Goal: Complete application form

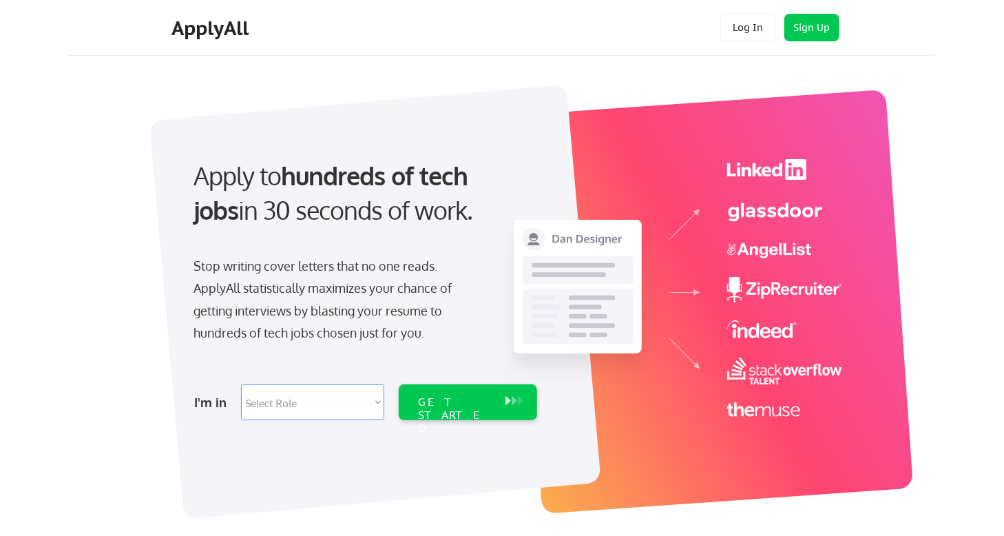
click at [342, 414] on select "Select Role Software Engineering Product Management Customer Success Sales UI/U…" at bounding box center [312, 402] width 143 height 36
select select ""data_science___analytics""
click at [241, 384] on select "Select Role Software Engineering Product Management Customer Success Sales UI/U…" at bounding box center [312, 402] width 143 height 36
select select ""data_science___analytics""
click at [431, 395] on div "GET STARTED" at bounding box center [455, 415] width 74 height 40
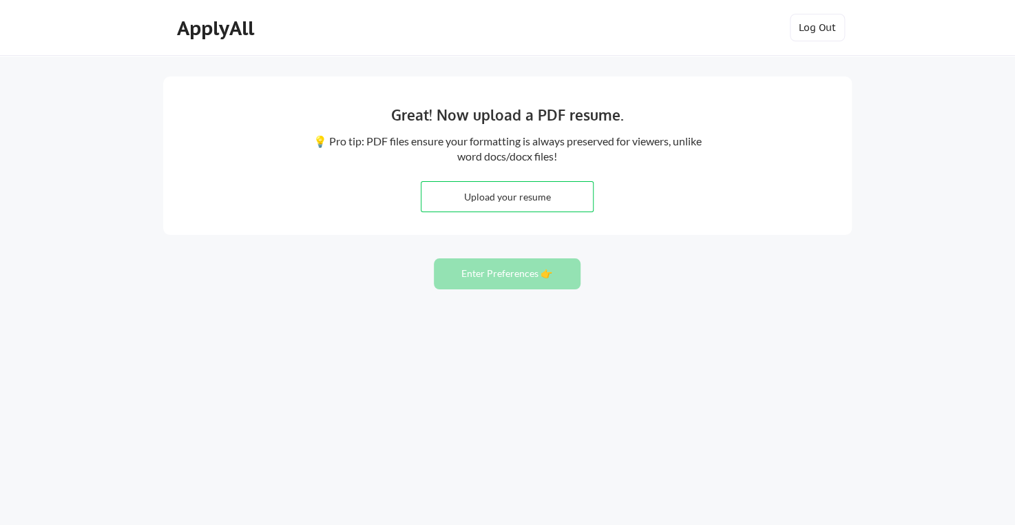
click at [512, 202] on input "file" at bounding box center [506, 197] width 171 height 30
type input "C:\fakepath\Resume [PERSON_NAME].pdf"
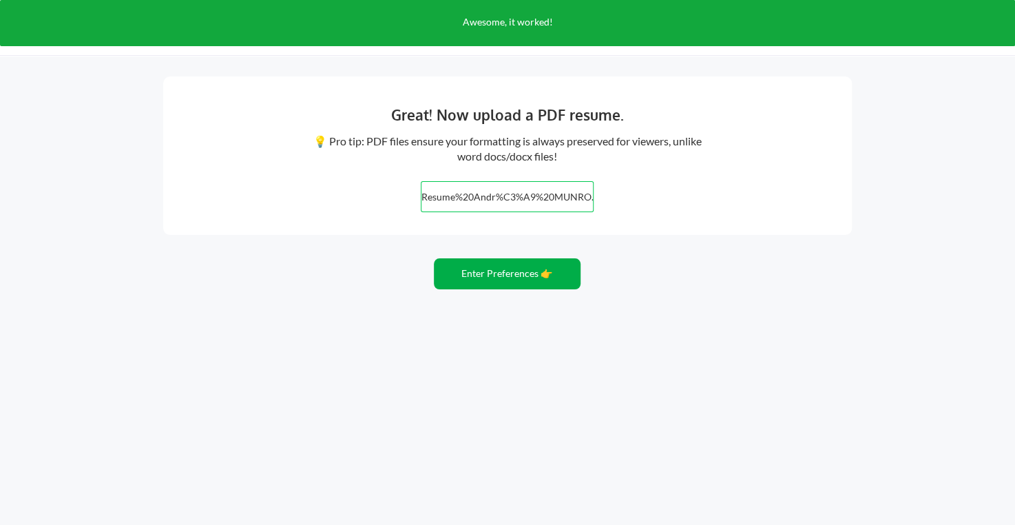
click at [468, 264] on button "Enter Preferences 👉" at bounding box center [507, 273] width 147 height 31
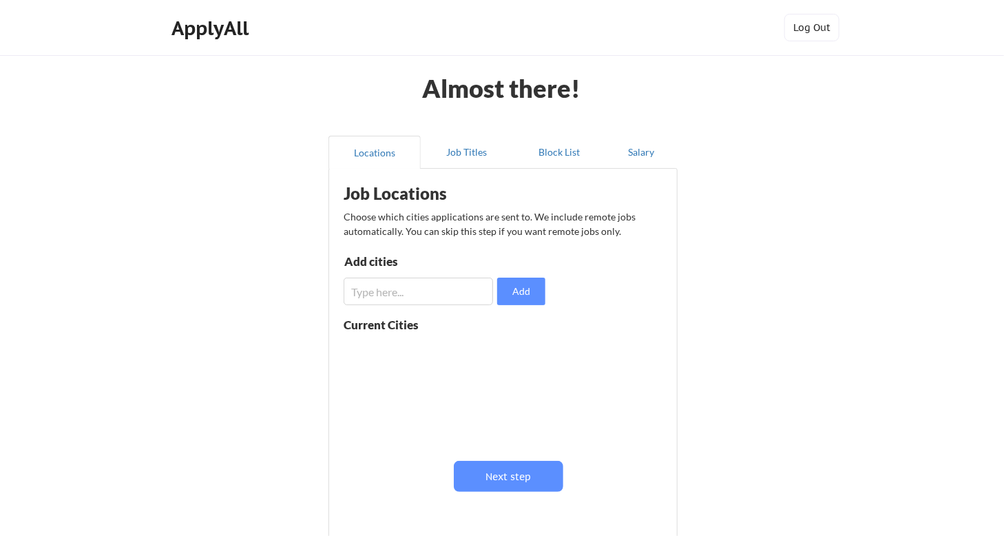
click at [407, 328] on div "Current Cities" at bounding box center [396, 325] width 105 height 12
click at [399, 285] on input "input" at bounding box center [418, 291] width 149 height 28
type input "montreal"
click at [500, 355] on button at bounding box center [503, 351] width 10 height 10
click at [413, 297] on input "input" at bounding box center [418, 291] width 149 height 28
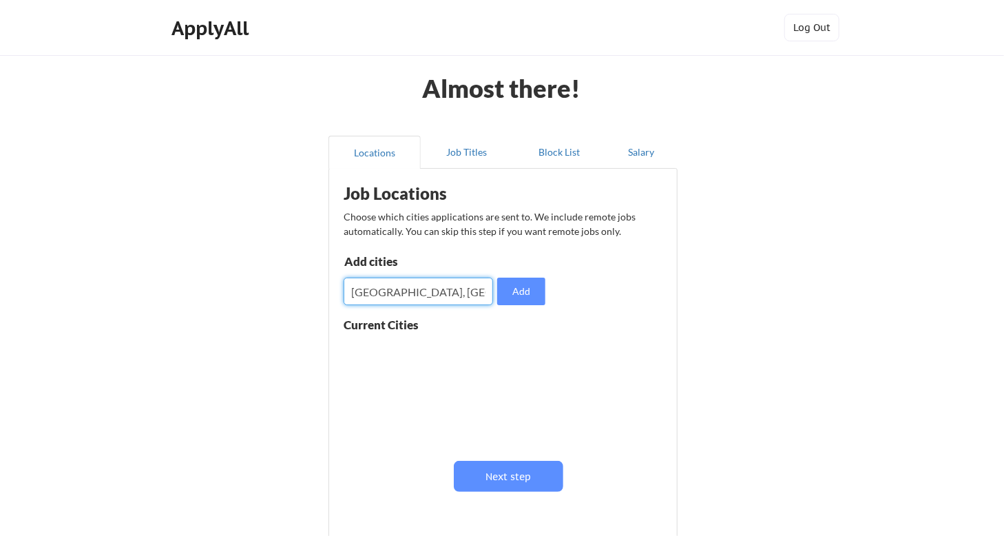
type input "Montreal, Canada"
click at [527, 291] on button "Add" at bounding box center [521, 291] width 48 height 28
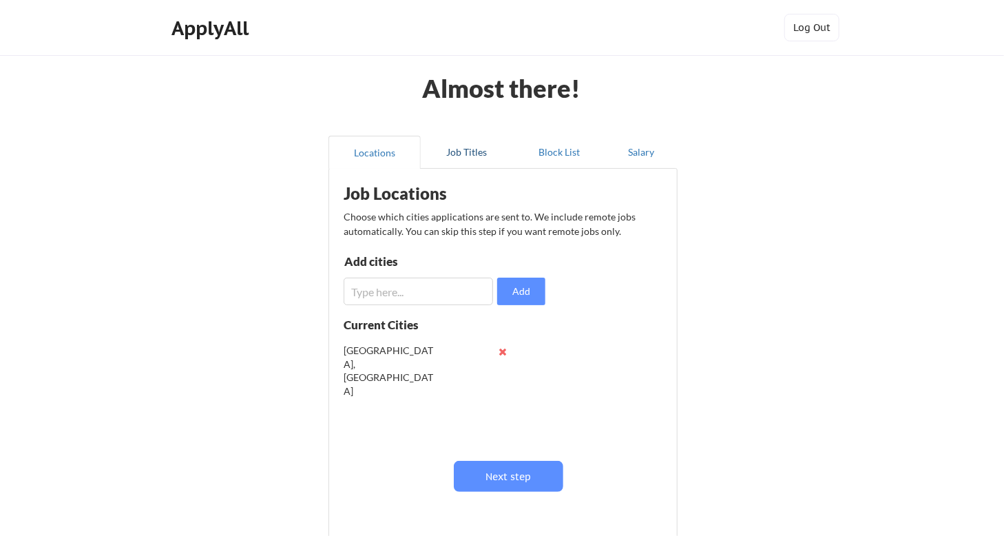
click at [463, 154] on button "Job Titles" at bounding box center [467, 152] width 92 height 33
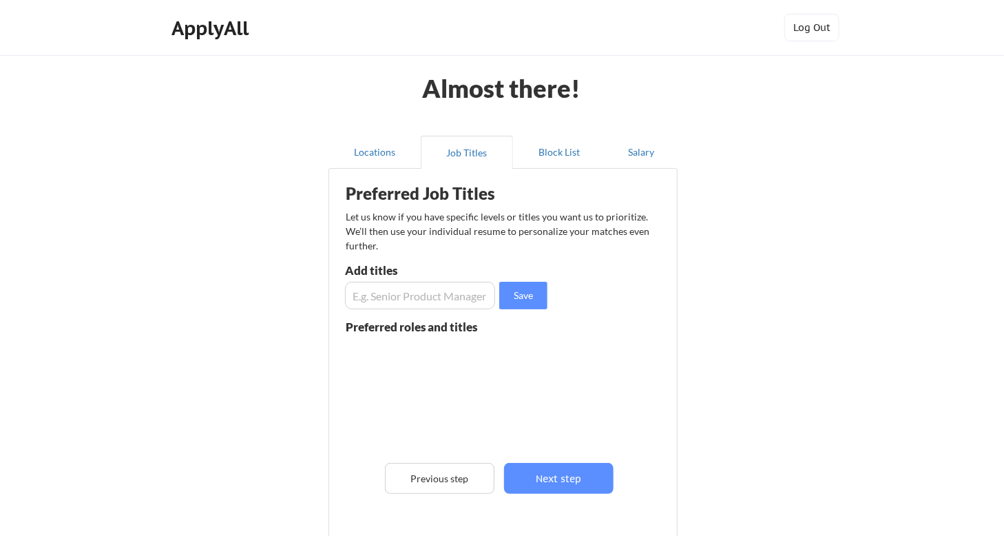
click at [387, 297] on input "input" at bounding box center [420, 296] width 150 height 28
type input "Senior Product Manager"
click at [424, 290] on input "input" at bounding box center [420, 296] width 150 height 28
type input "Product Manager"
click at [424, 290] on input "input" at bounding box center [420, 296] width 150 height 28
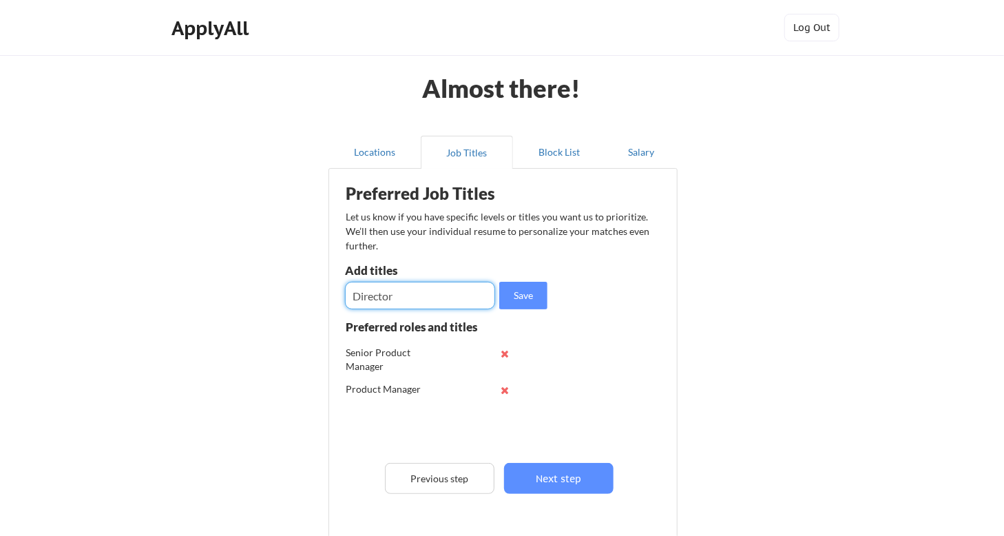
type input "Director"
click at [427, 297] on input "input" at bounding box center [420, 296] width 150 height 28
type input "Senior Manager"
click at [418, 294] on input "input" at bounding box center [420, 296] width 150 height 28
type input "AVP"
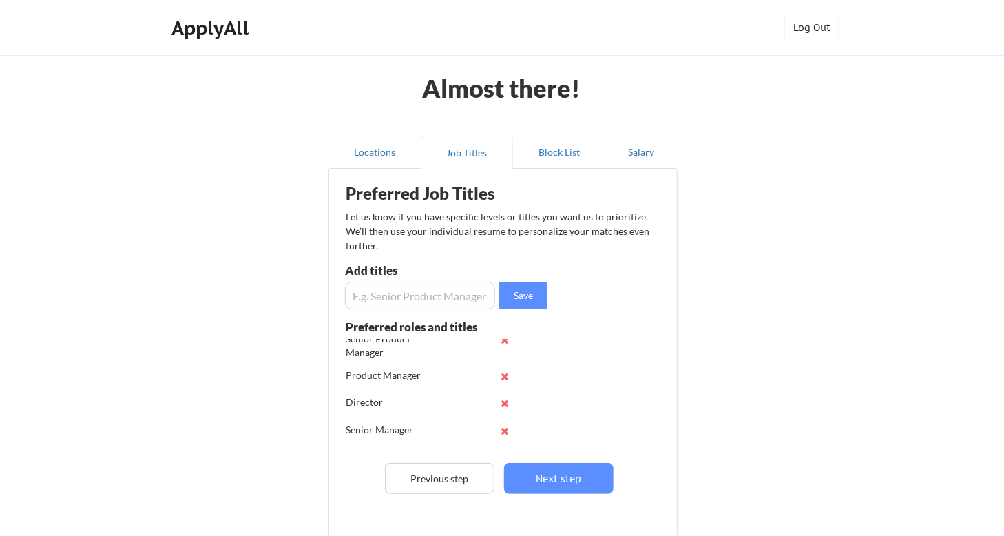
scroll to position [36, 0]
click at [411, 300] on input "input" at bounding box center [420, 296] width 150 height 28
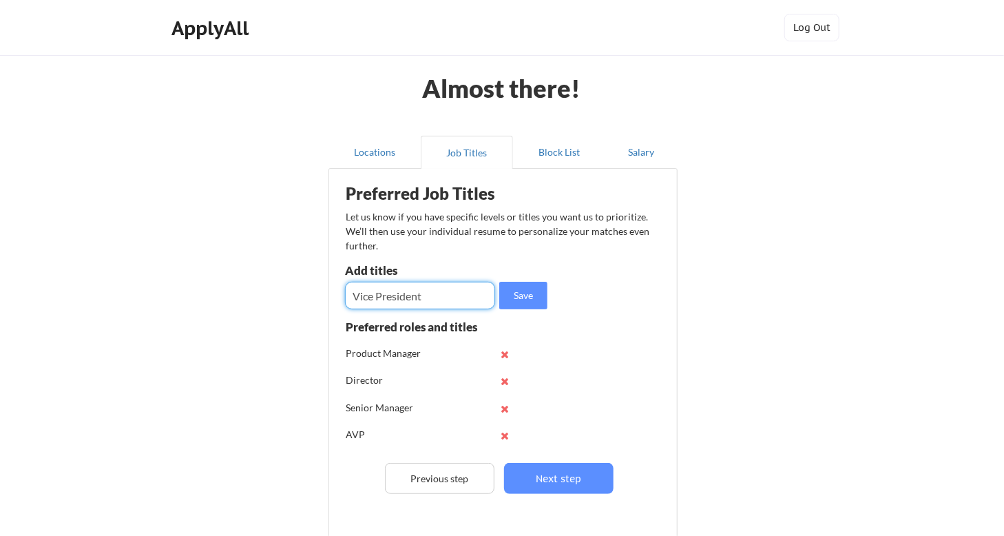
type input "Vice President"
click at [559, 152] on button "Block List" at bounding box center [559, 152] width 92 height 33
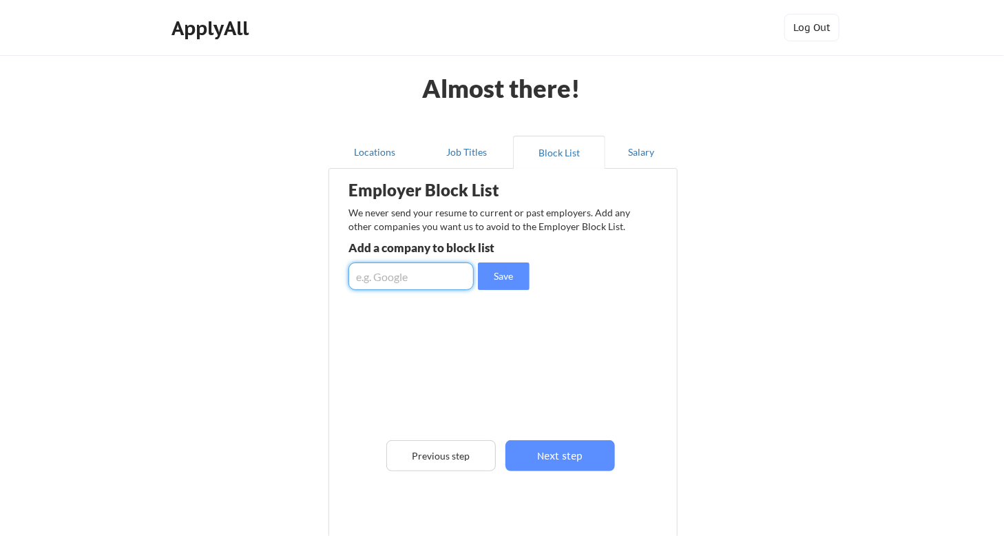
click at [380, 275] on input "input" at bounding box center [410, 276] width 125 height 28
type input "CBC/Radio-Canada"
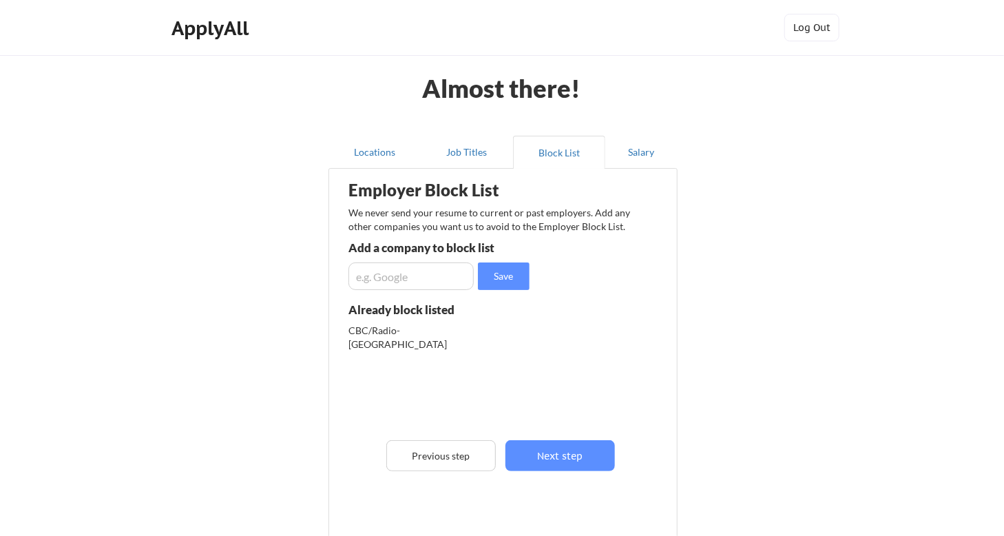
click at [380, 275] on input "input" at bounding box center [410, 276] width 125 height 28
type input "LoyaltyOne"
click at [579, 463] on button "Next step" at bounding box center [559, 455] width 109 height 31
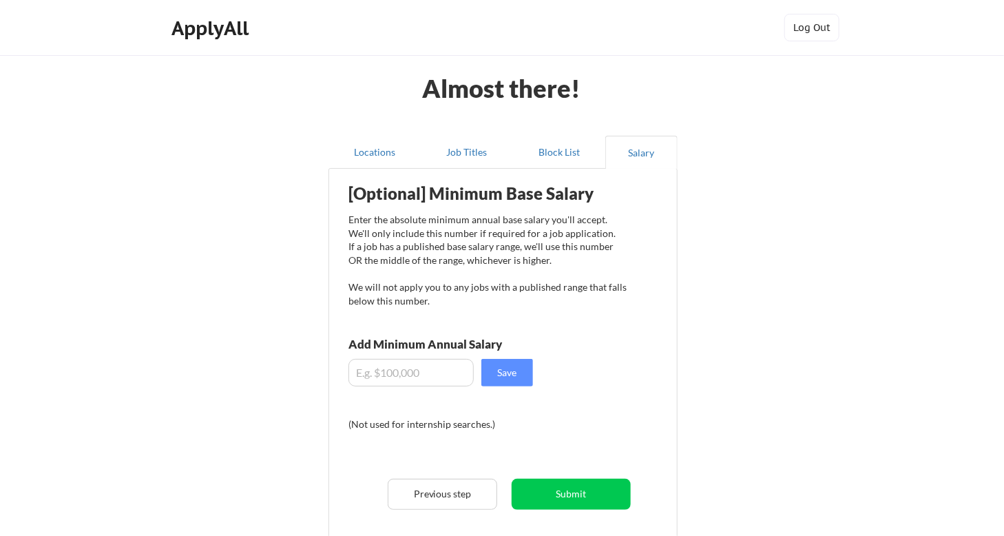
click at [369, 379] on input "input" at bounding box center [410, 373] width 125 height 28
type input "$170,000"
click at [505, 375] on button "Save" at bounding box center [507, 373] width 52 height 28
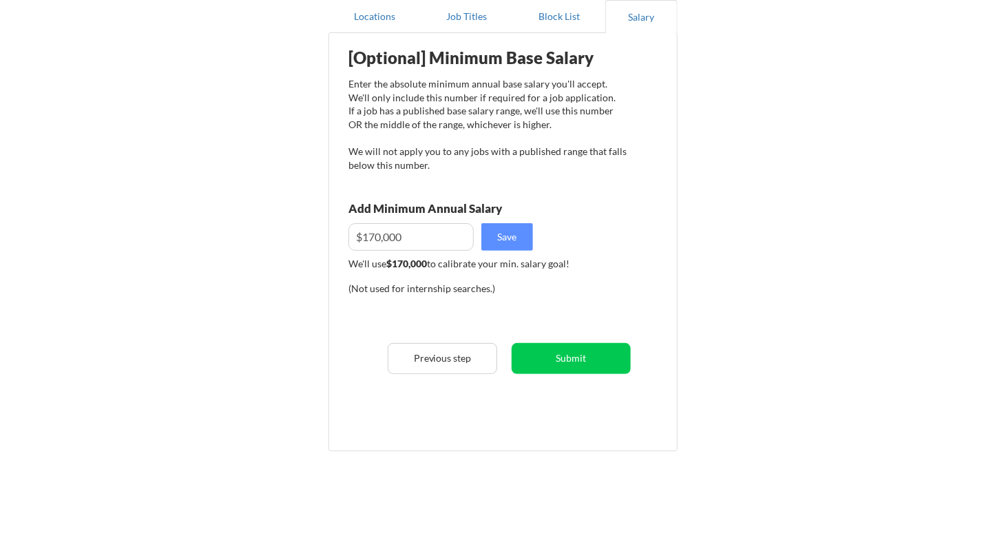
scroll to position [138, 0]
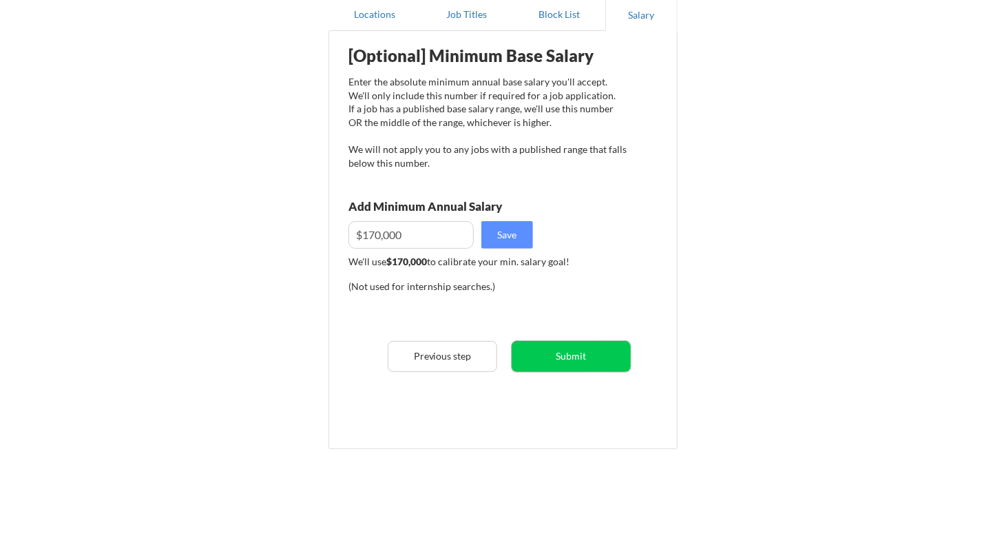
drag, startPoint x: 548, startPoint y: 367, endPoint x: 543, endPoint y: 408, distance: 41.6
click at [543, 408] on div "[Optional] Minimum Base Salary Enter the absolute minimum annual base salary yo…" at bounding box center [505, 235] width 339 height 394
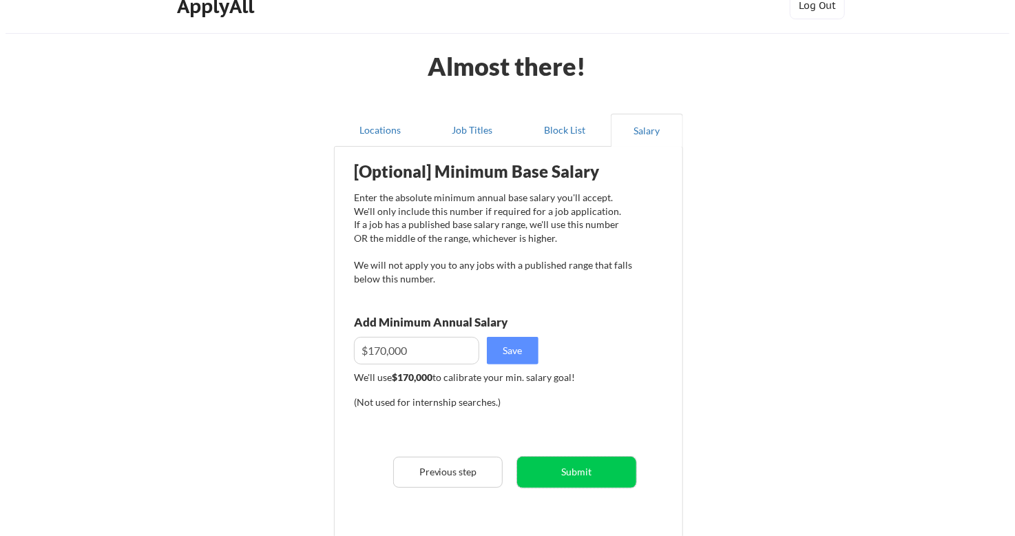
scroll to position [0, 0]
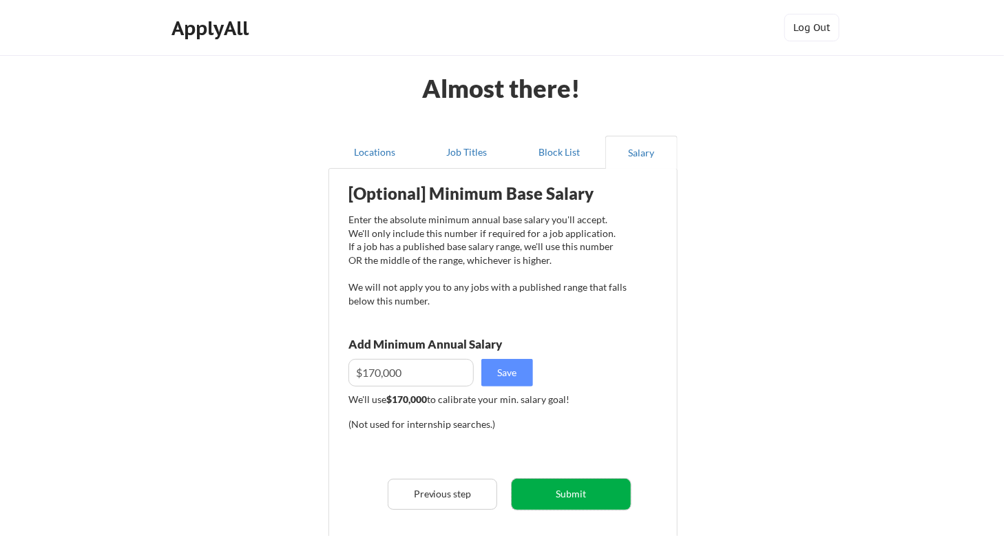
click at [580, 483] on button "Submit" at bounding box center [571, 494] width 119 height 31
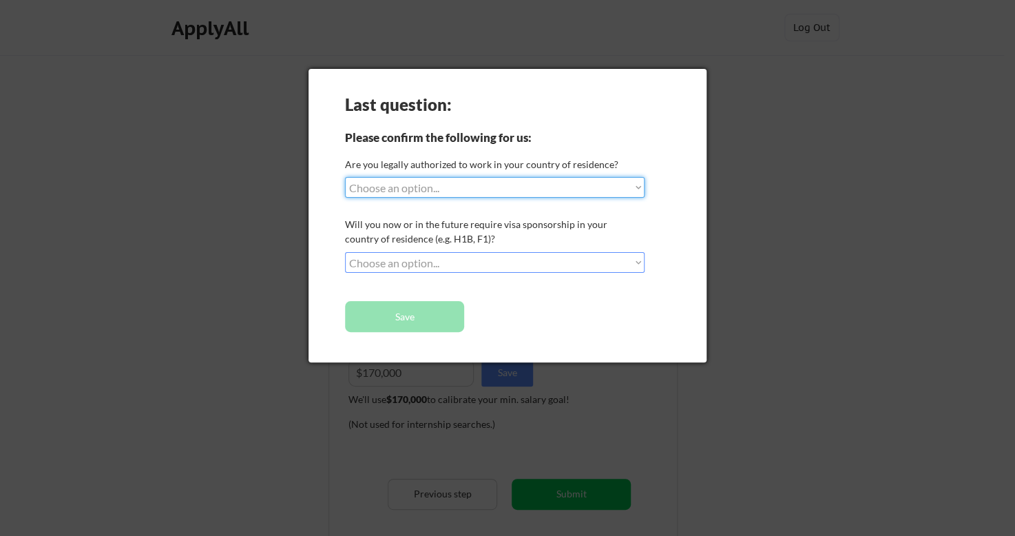
click at [538, 190] on select "Choose an option... Yes, I am a US Citizen Yes, I am a Canadian Citizen Yes, I …" at bounding box center [495, 187] width 300 height 21
select select ""yes__i_am_a_canadian_citizen""
click at [345, 177] on select "Choose an option... Yes, I am a US Citizen Yes, I am a Canadian Citizen Yes, I …" at bounding box center [495, 187] width 300 height 21
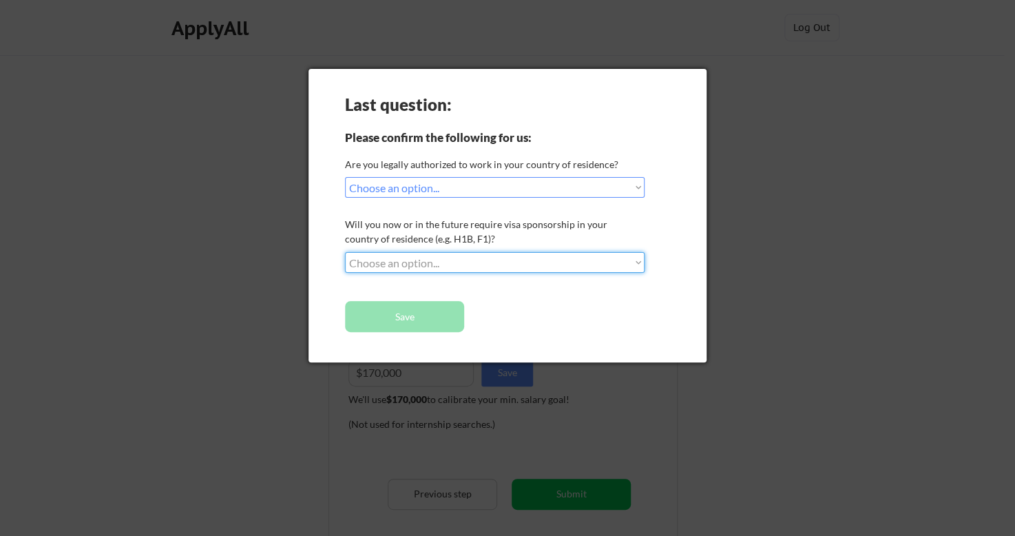
click at [509, 268] on select "Choose an option... No, I will not need sponsorship Yes, I will need sponsorship" at bounding box center [495, 262] width 300 height 21
select select ""no__i_will_not_need_sponsorship""
click at [345, 252] on select "Choose an option... No, I will not need sponsorship Yes, I will need sponsorship" at bounding box center [495, 262] width 300 height 21
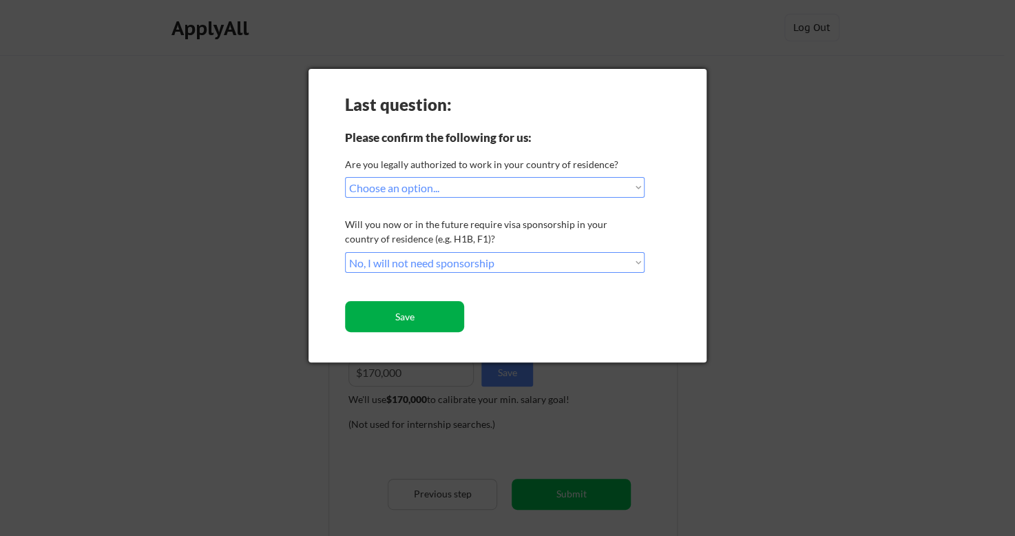
click at [383, 319] on button "Save" at bounding box center [404, 316] width 119 height 31
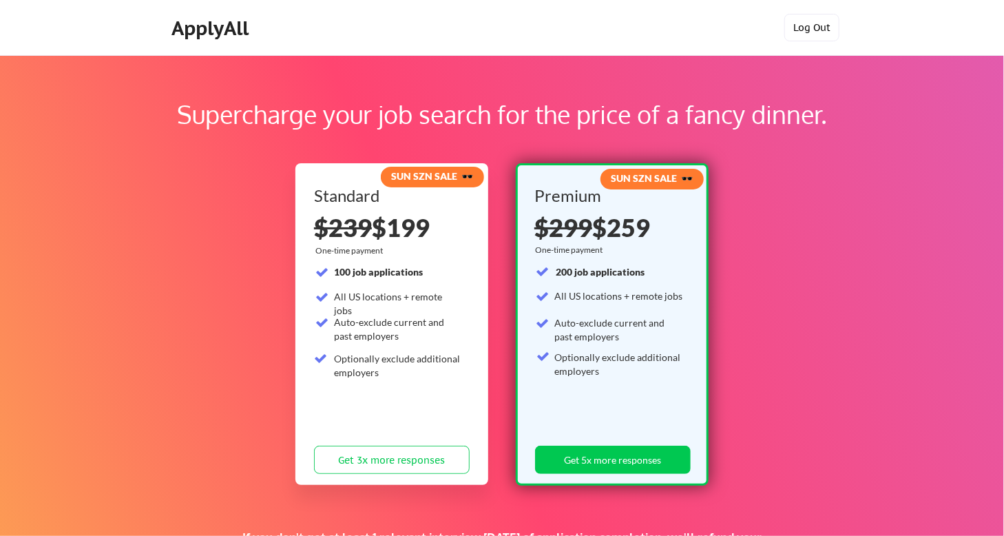
click at [812, 25] on button "Log Out" at bounding box center [811, 28] width 55 height 28
